Goal: Transaction & Acquisition: Purchase product/service

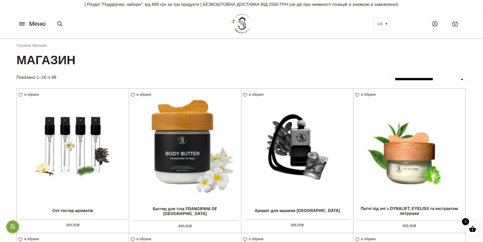
click at [23, 23] on icon at bounding box center [22, 23] width 8 height 5
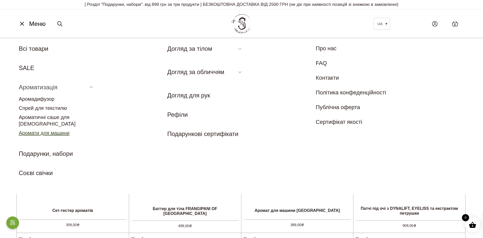
click at [51, 130] on link "Аромати для машини" at bounding box center [44, 133] width 51 height 6
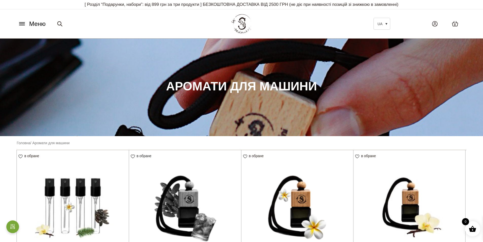
click at [23, 24] on icon at bounding box center [21, 24] width 5 height 0
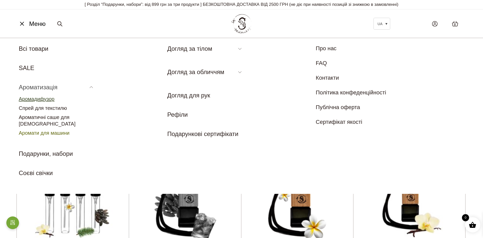
click at [35, 98] on link "Аромадифузор" at bounding box center [37, 99] width 36 height 6
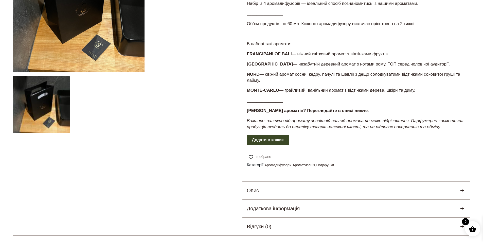
scroll to position [169, 0]
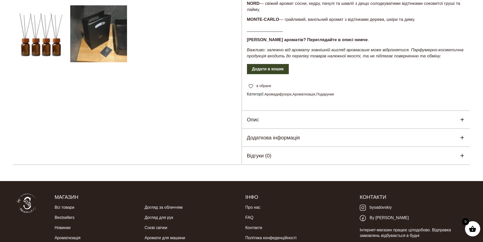
click at [463, 121] on icon at bounding box center [462, 119] width 6 height 6
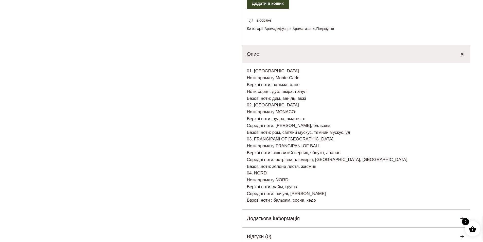
scroll to position [296, 0]
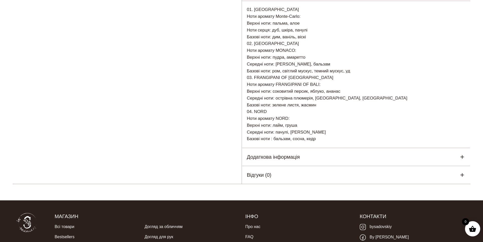
click at [462, 158] on icon at bounding box center [462, 157] width 4 height 4
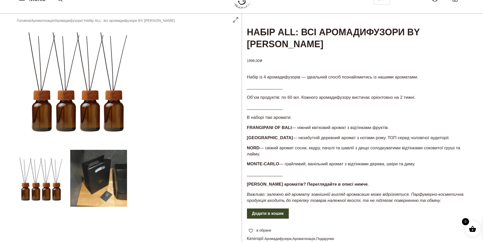
scroll to position [8, 0]
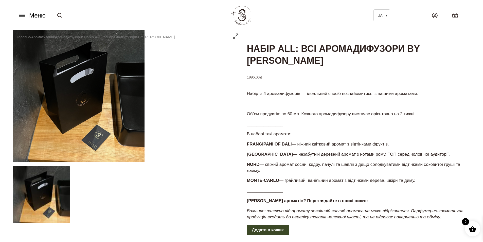
click at [268, 60] on h1 "Набір ALL: всі аромадифузори BY SADOVSKIY" at bounding box center [356, 48] width 229 height 37
copy h1 "SADOVSKIY"
